Goal: Obtain resource: Download file/media

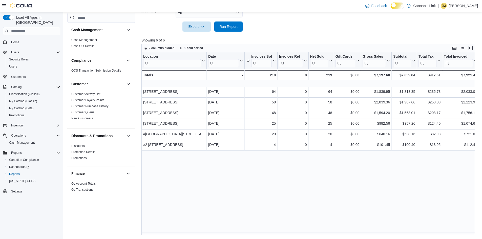
scroll to position [358, 0]
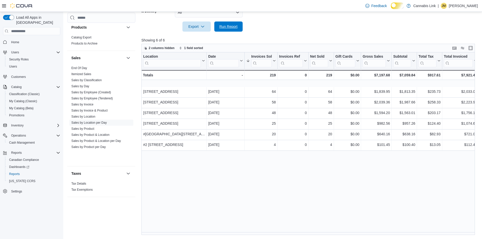
click at [232, 28] on span "Run Report" at bounding box center [228, 26] width 18 height 5
click at [241, 26] on button "Run Report" at bounding box center [228, 26] width 28 height 10
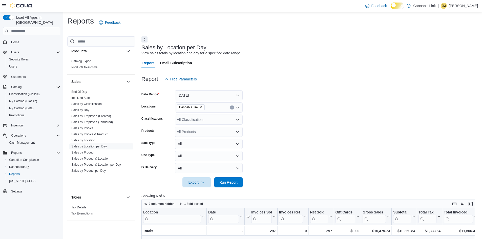
scroll to position [93, 0]
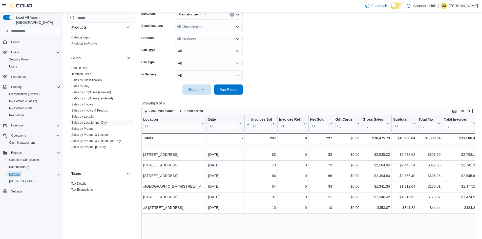
click at [15, 172] on span "Reports" at bounding box center [14, 174] width 11 height 4
drag, startPoint x: 224, startPoint y: 92, endPoint x: 176, endPoint y: 5, distance: 99.9
click at [224, 92] on span "Run Report" at bounding box center [228, 89] width 18 height 5
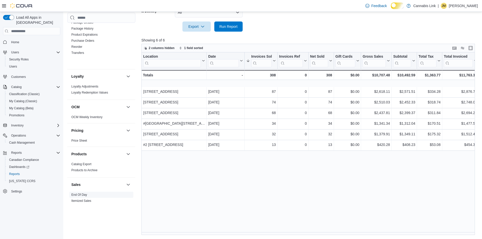
scroll to position [173, 0]
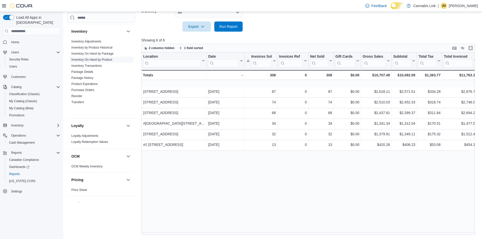
click at [100, 63] on span "Inventory On Hand by Product" at bounding box center [101, 60] width 64 height 6
click at [98, 61] on link "Inventory On Hand by Product" at bounding box center [91, 60] width 41 height 4
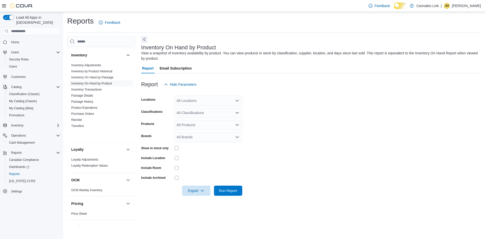
click at [207, 105] on div "All Locations" at bounding box center [209, 101] width 68 height 10
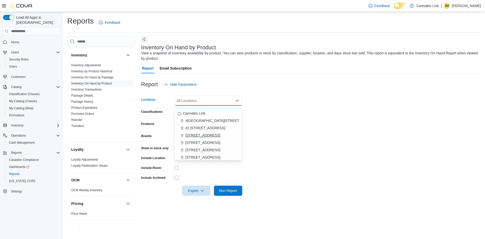
click at [210, 134] on span "[STREET_ADDRESS]" at bounding box center [203, 135] width 35 height 5
click at [179, 161] on form "Locations [STREET_ADDRESS] Selected. [STREET_ADDRESS]. Press Backspace to delet…" at bounding box center [311, 142] width 340 height 106
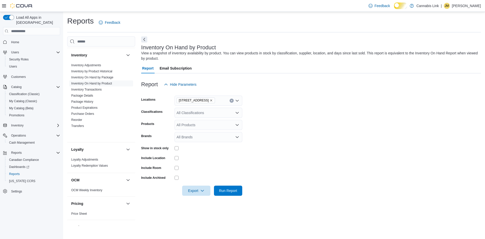
click at [228, 202] on div at bounding box center [311, 199] width 340 height 6
click at [227, 193] on span "Run Report" at bounding box center [228, 190] width 18 height 5
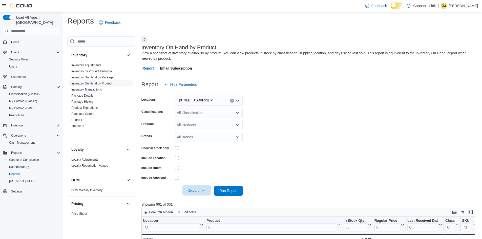
click at [199, 195] on span "Export" at bounding box center [196, 190] width 22 height 10
click at [196, 162] on button "Export to Excel" at bounding box center [193, 164] width 29 height 10
